Goal: Task Accomplishment & Management: Use online tool/utility

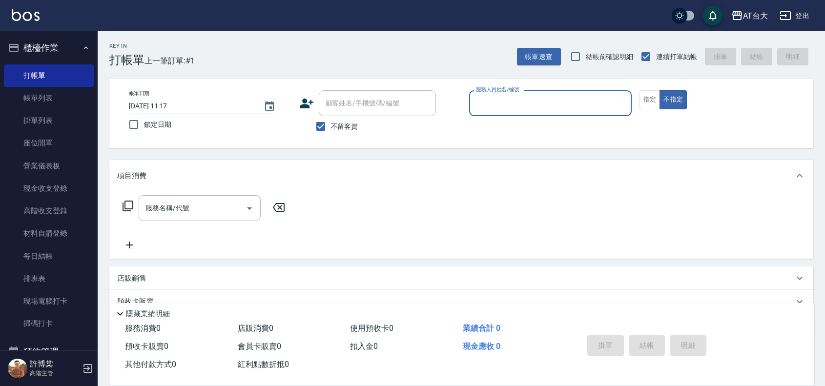
click at [567, 105] on input "服務人員姓名/編號" at bounding box center [550, 103] width 154 height 17
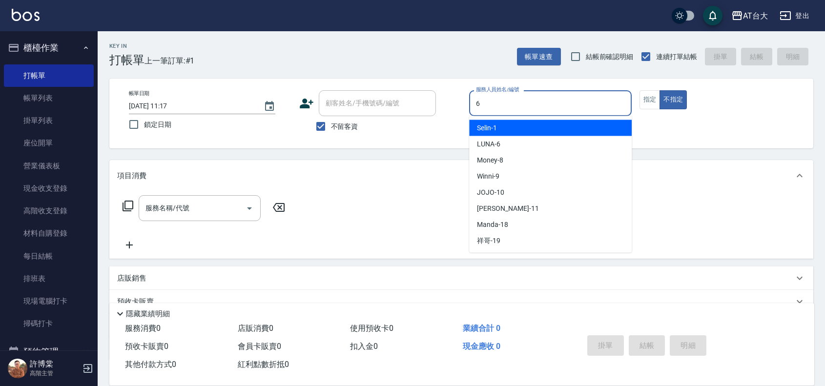
type input "LUNA-6"
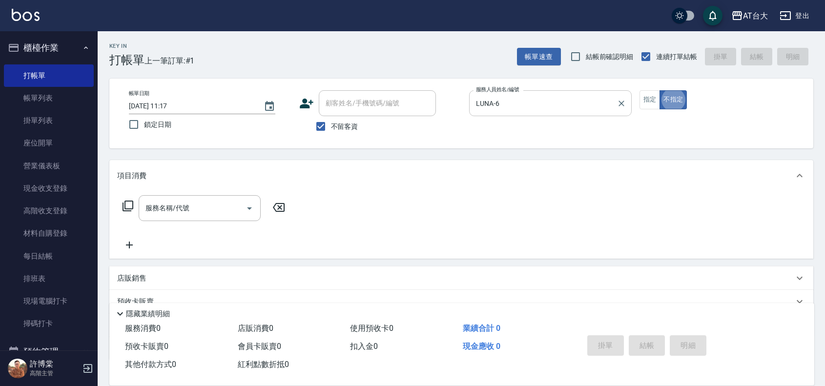
type button "false"
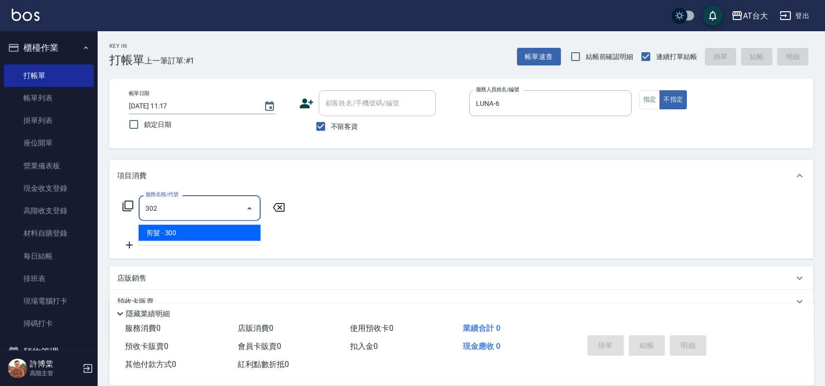
type input "剪髮(302)"
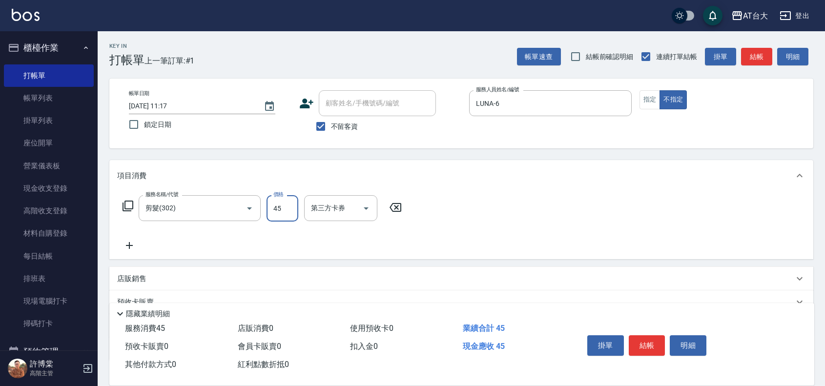
type input "450"
click at [653, 335] on button "結帳" at bounding box center [647, 345] width 37 height 20
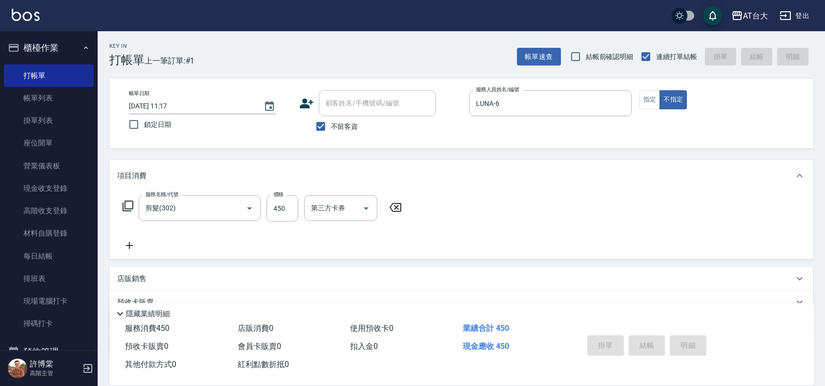
type input "[DATE] 12:04"
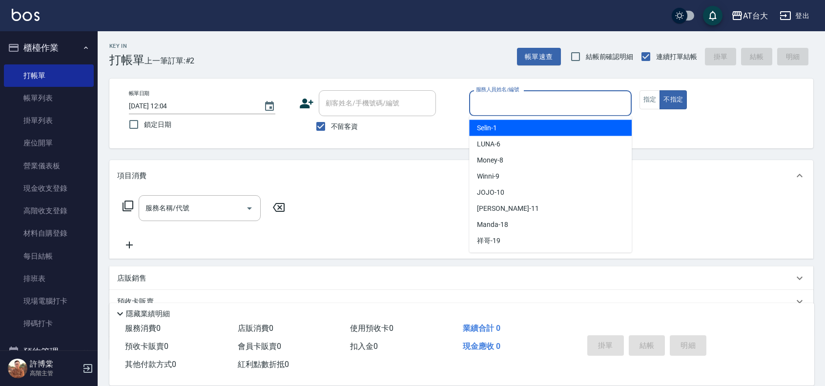
click at [489, 103] on input "服務人員姓名/編號" at bounding box center [550, 103] width 154 height 17
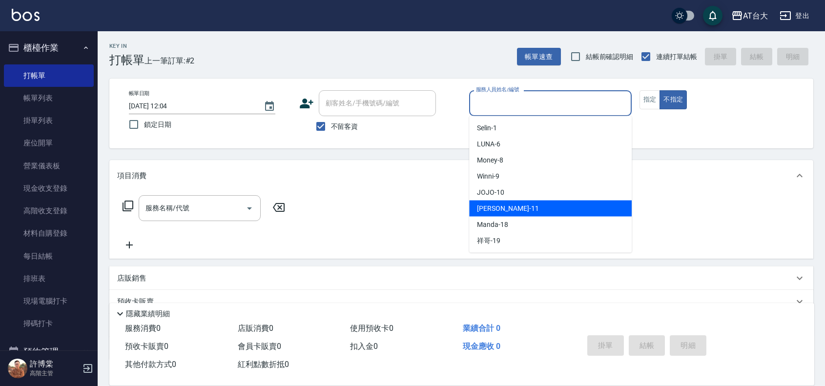
click at [533, 211] on div "[PERSON_NAME] -11" at bounding box center [550, 209] width 162 height 16
type input "[PERSON_NAME]-11"
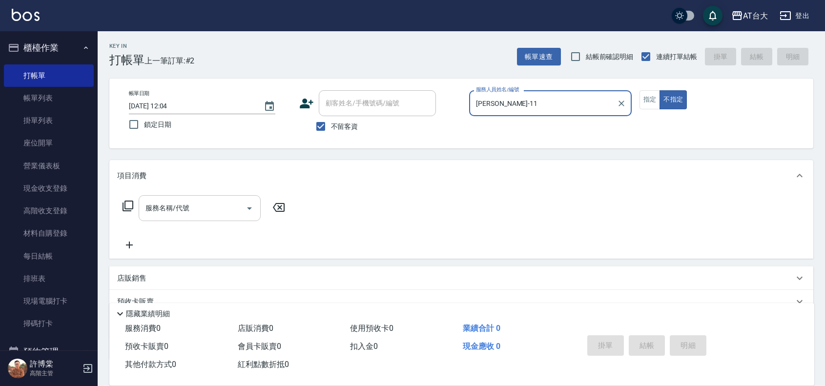
click at [233, 210] on input "服務名稱/代號" at bounding box center [192, 208] width 99 height 17
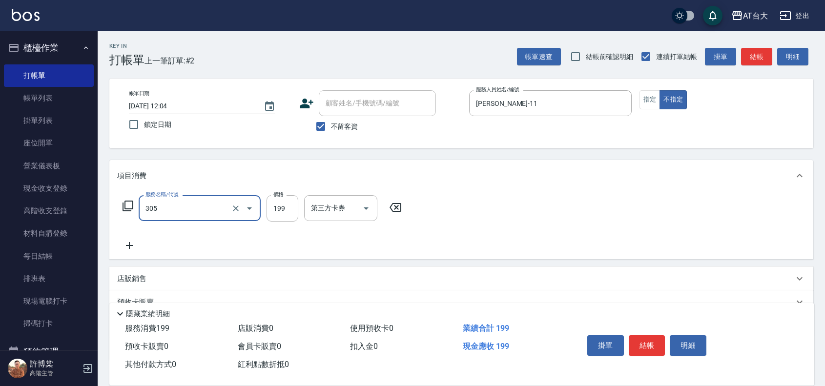
type input "剪髮(305)"
type input "250"
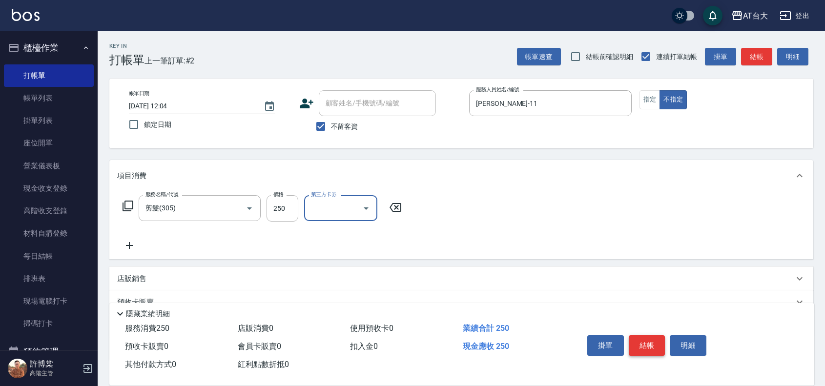
click at [643, 347] on button "結帳" at bounding box center [647, 345] width 37 height 20
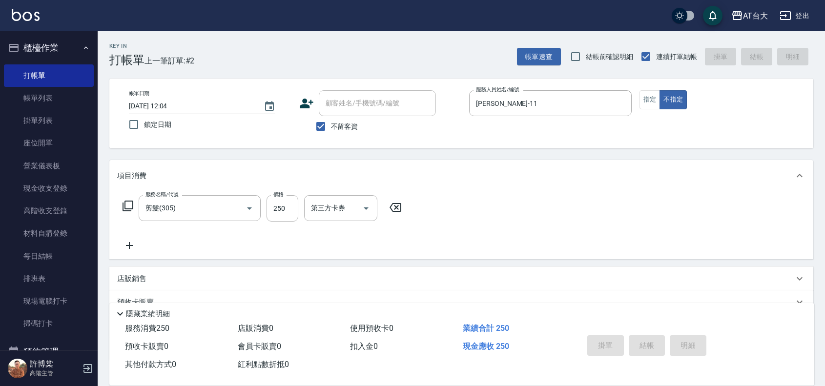
type input "[DATE] 12:27"
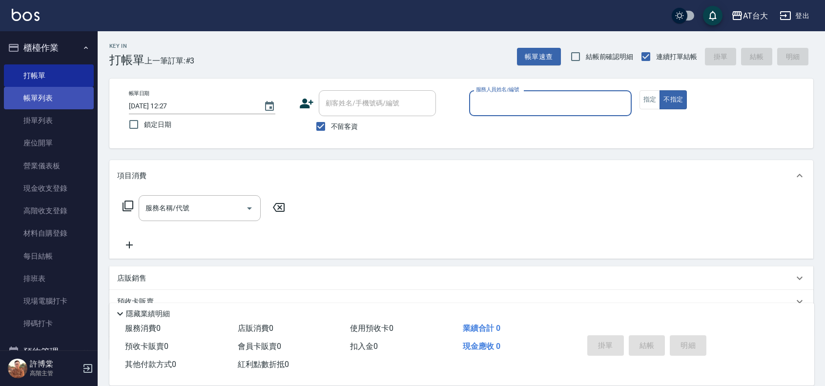
click at [37, 106] on link "帳單列表" at bounding box center [49, 98] width 90 height 22
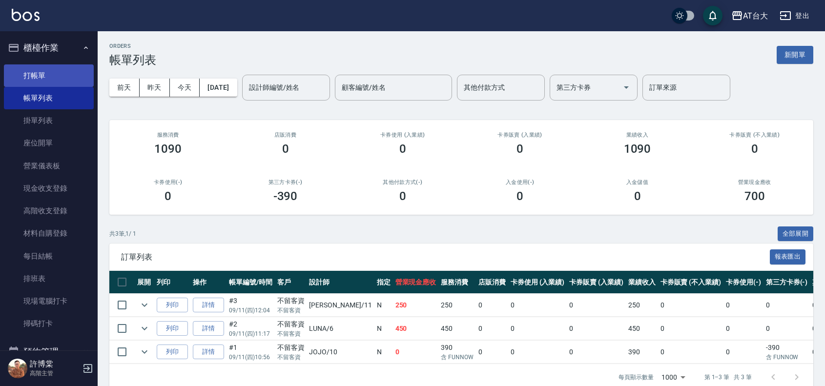
click at [42, 77] on link "打帳單" at bounding box center [49, 75] width 90 height 22
